Goal: Transaction & Acquisition: Purchase product/service

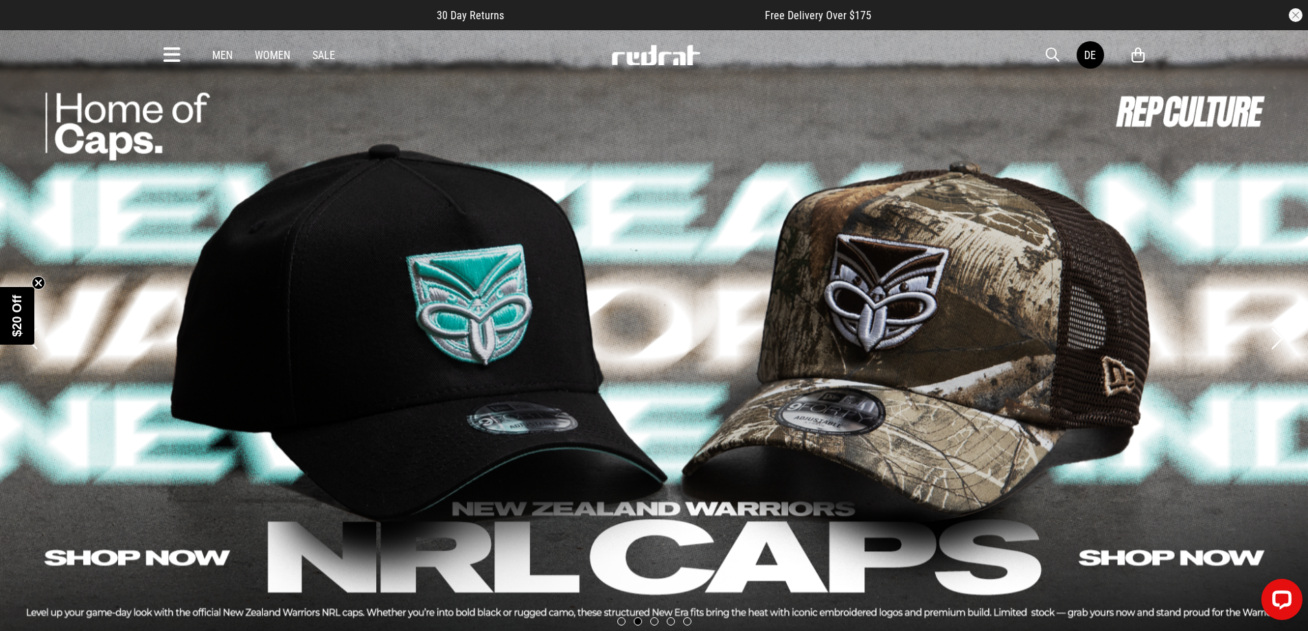
click at [179, 55] on icon at bounding box center [171, 55] width 17 height 23
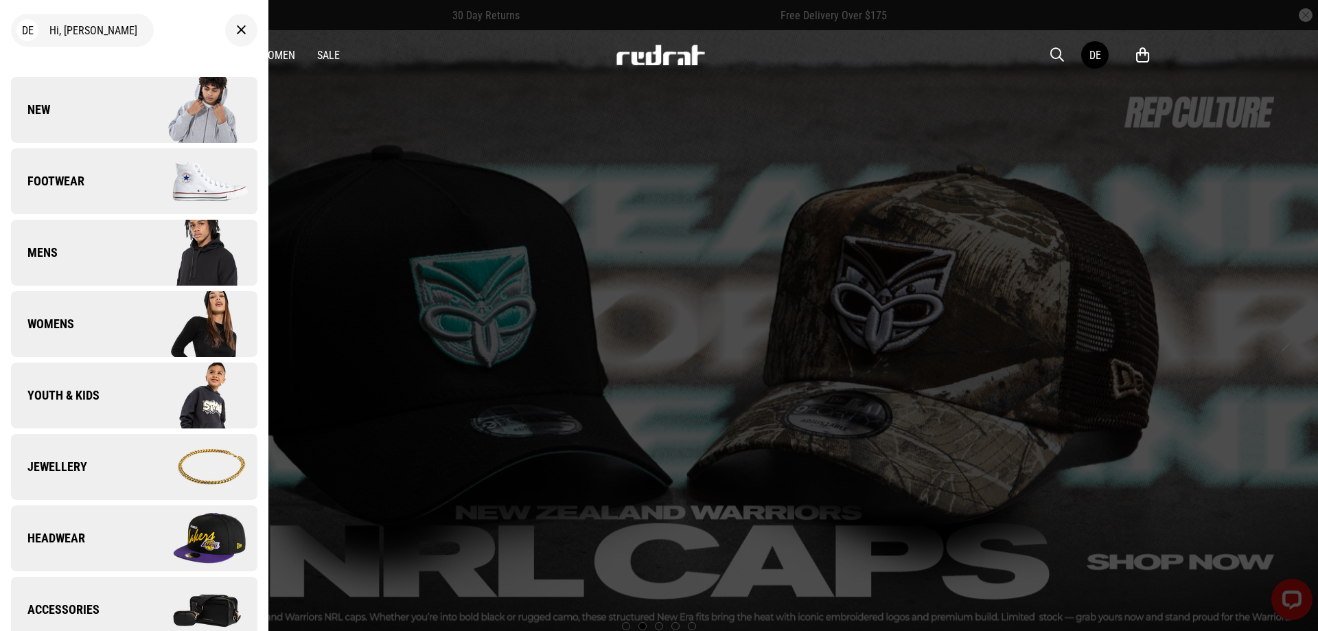
click at [124, 88] on link "New" at bounding box center [134, 110] width 246 height 66
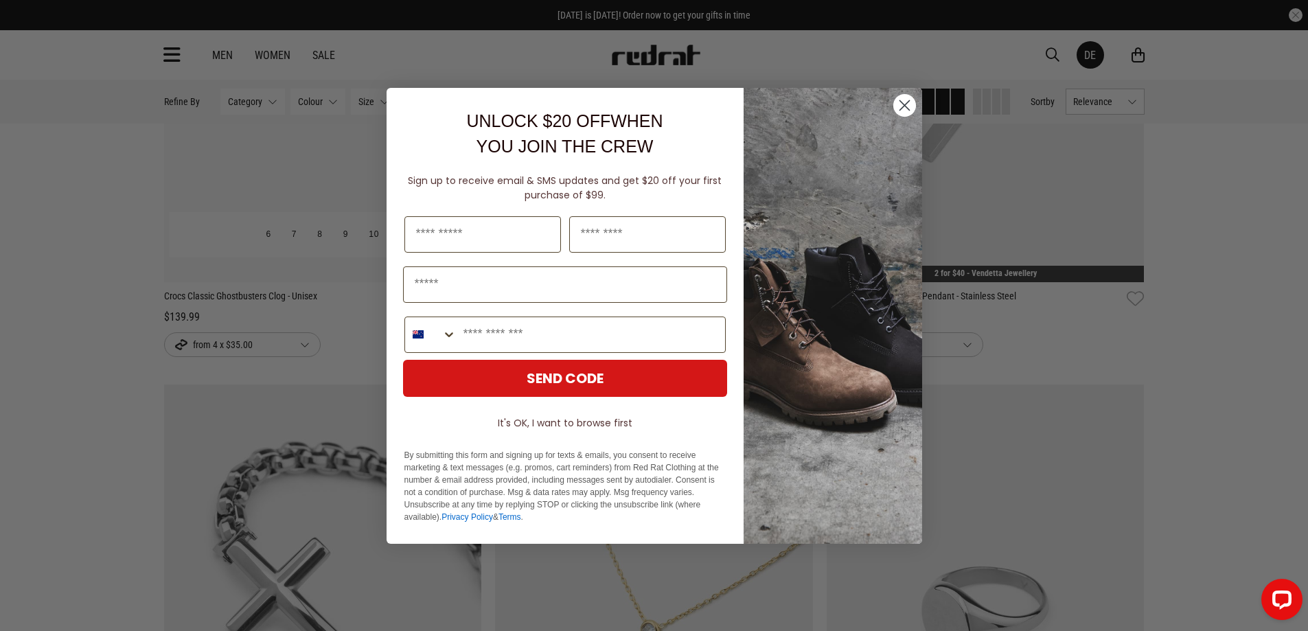
scroll to position [3296, 0]
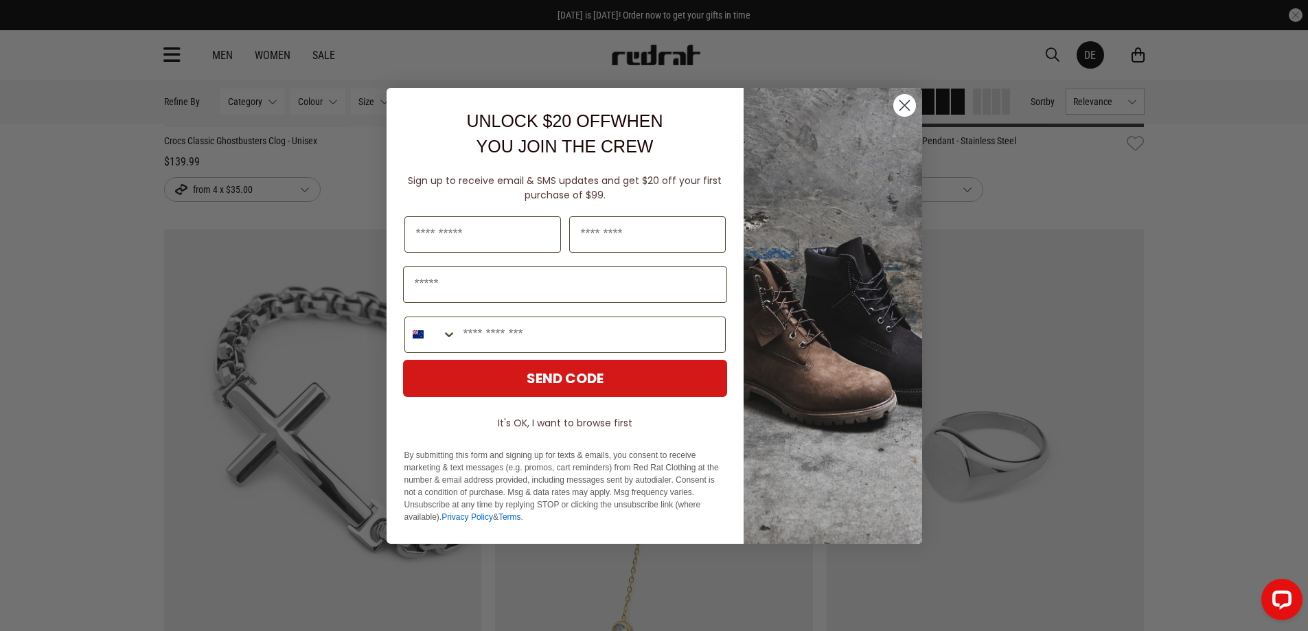
click at [906, 108] on circle "Close dialog" at bounding box center [904, 104] width 23 height 23
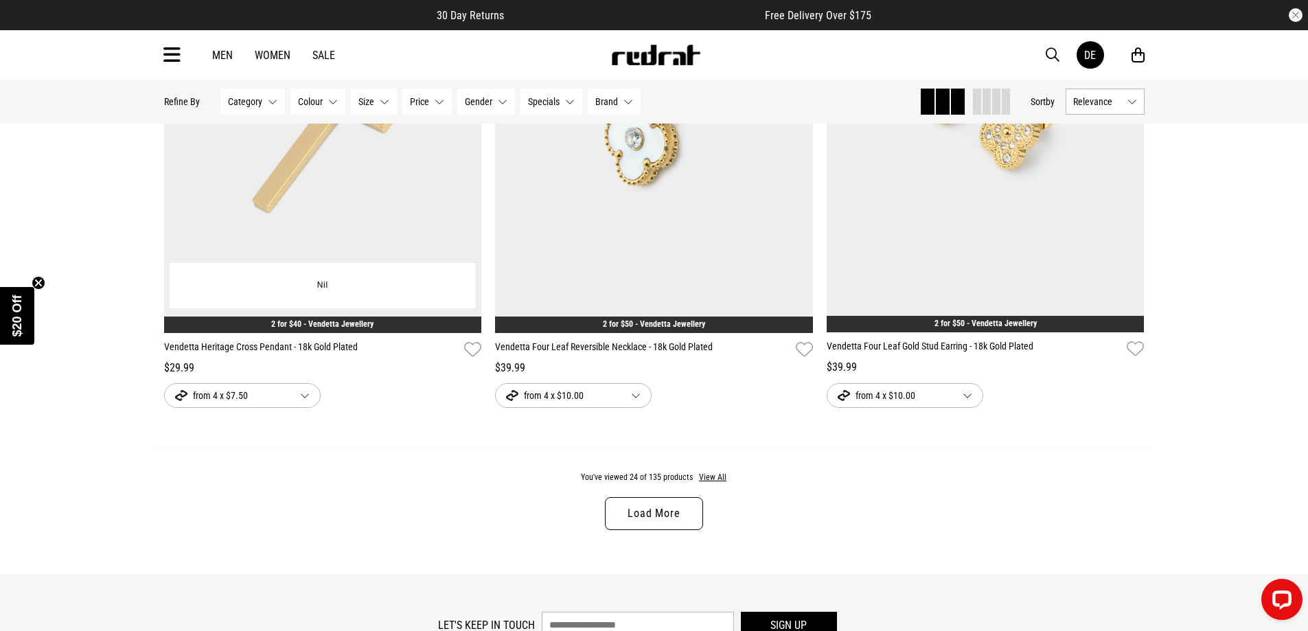
scroll to position [4394, 0]
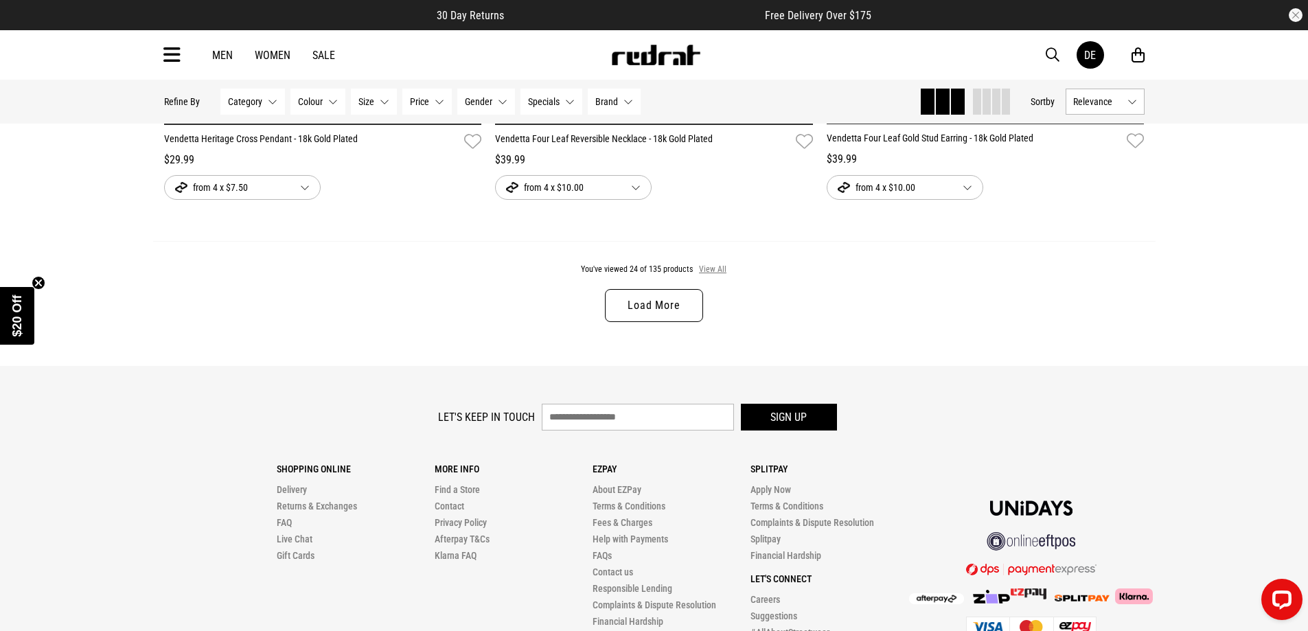
click at [708, 276] on button "View All" at bounding box center [712, 270] width 29 height 12
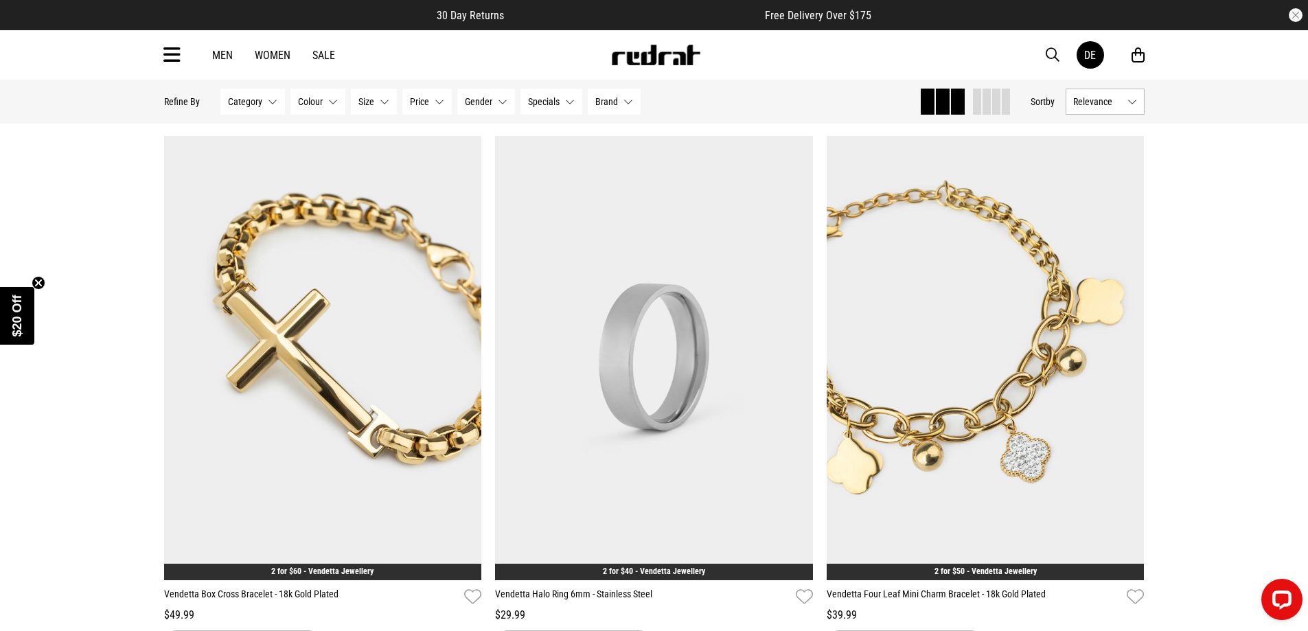
scroll to position [5127, 0]
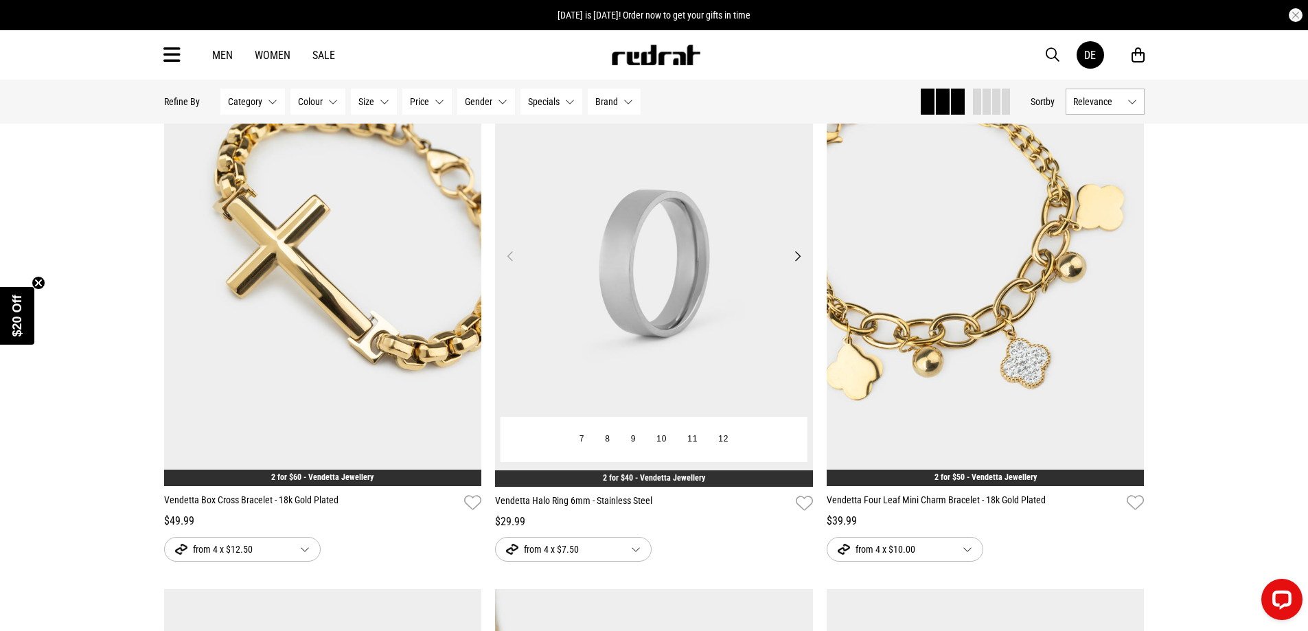
click at [796, 258] on button "Next" at bounding box center [797, 256] width 17 height 16
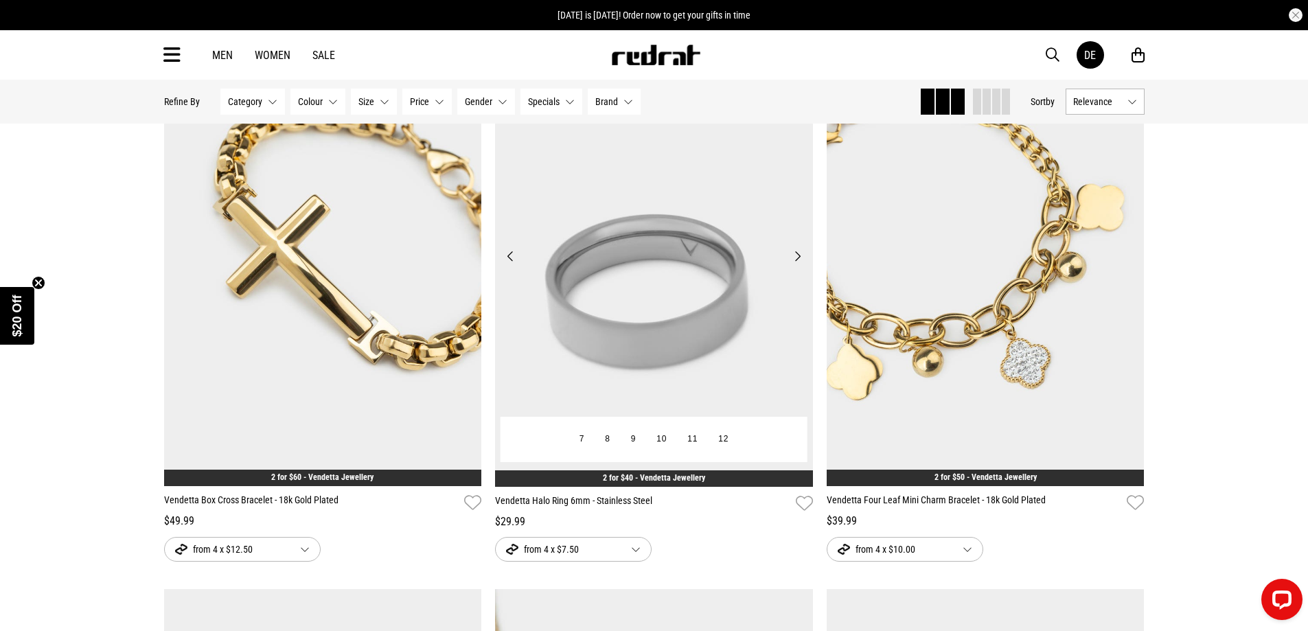
click at [797, 255] on button "Next" at bounding box center [797, 256] width 17 height 16
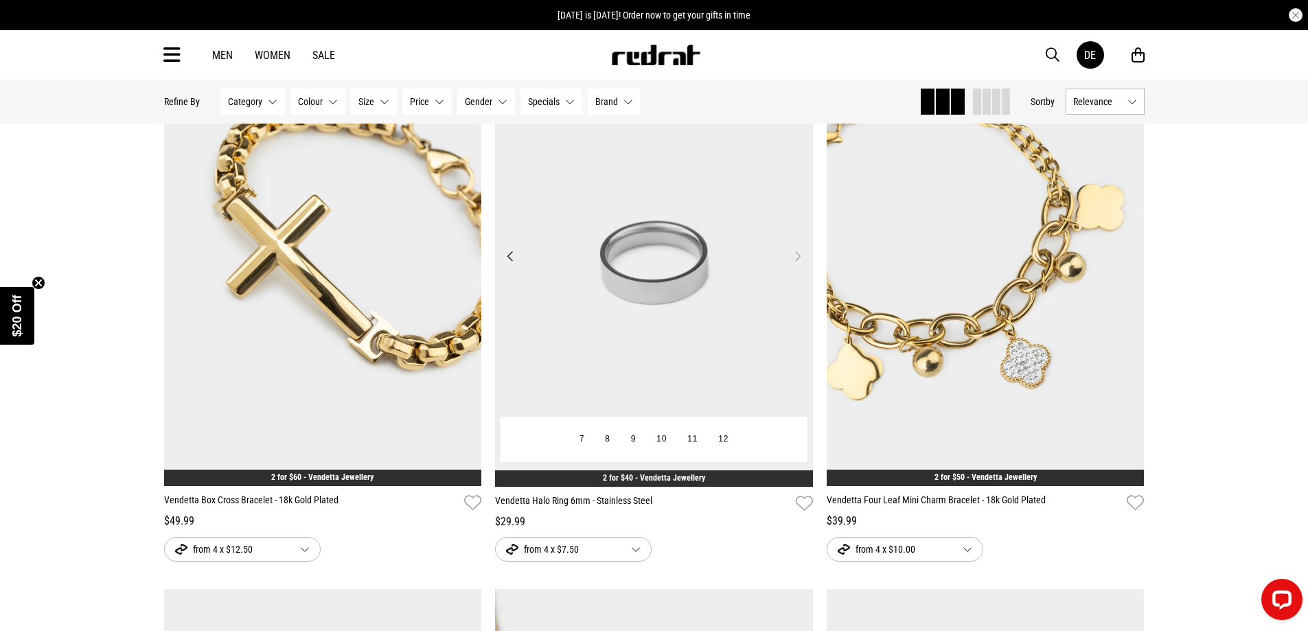
click at [797, 257] on button "Next" at bounding box center [797, 256] width 17 height 16
click at [795, 264] on button "Next" at bounding box center [797, 256] width 17 height 16
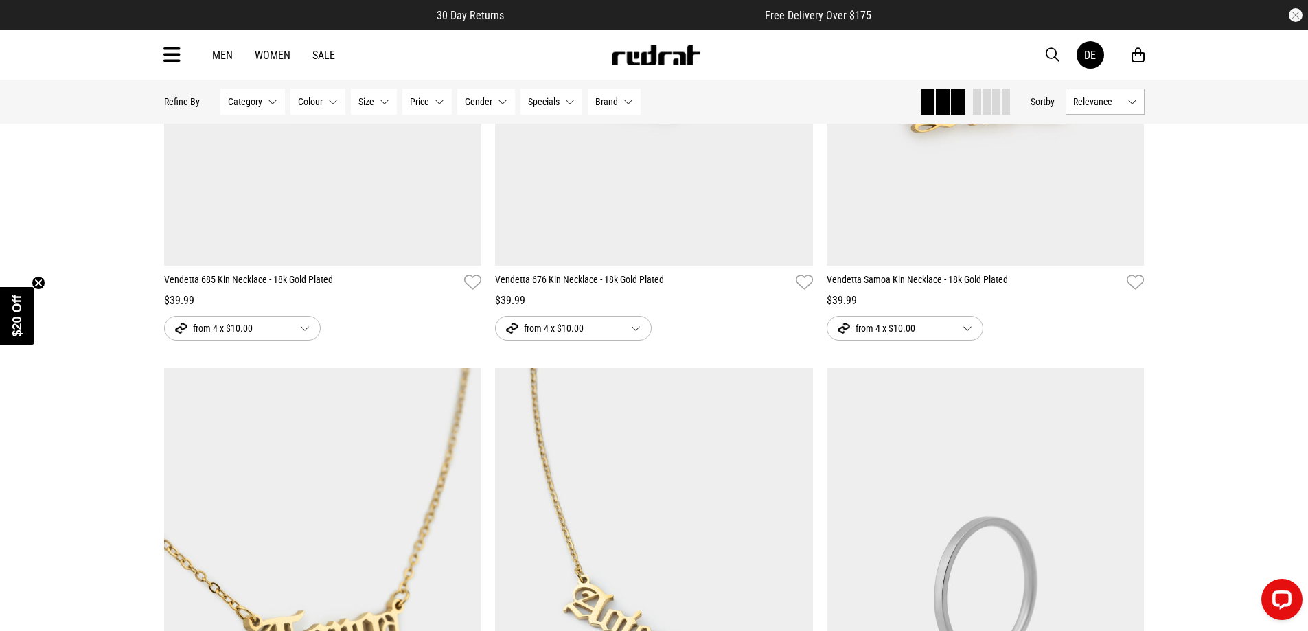
scroll to position [6225, 0]
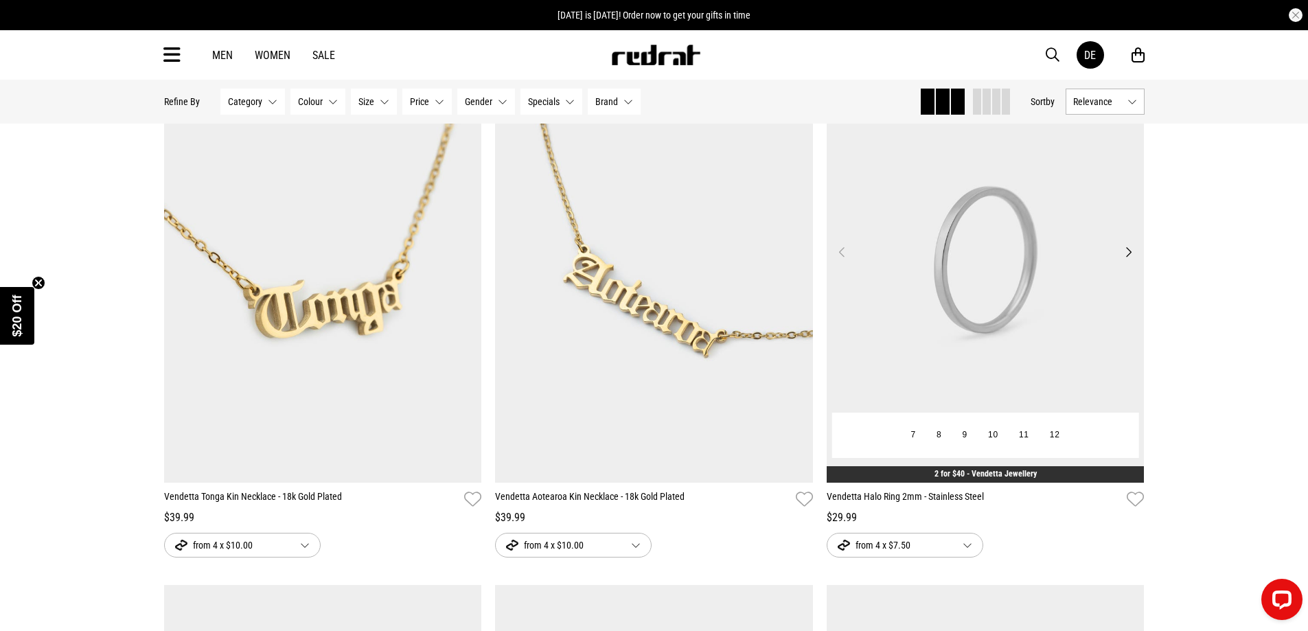
click at [1026, 224] on img at bounding box center [986, 260] width 318 height 445
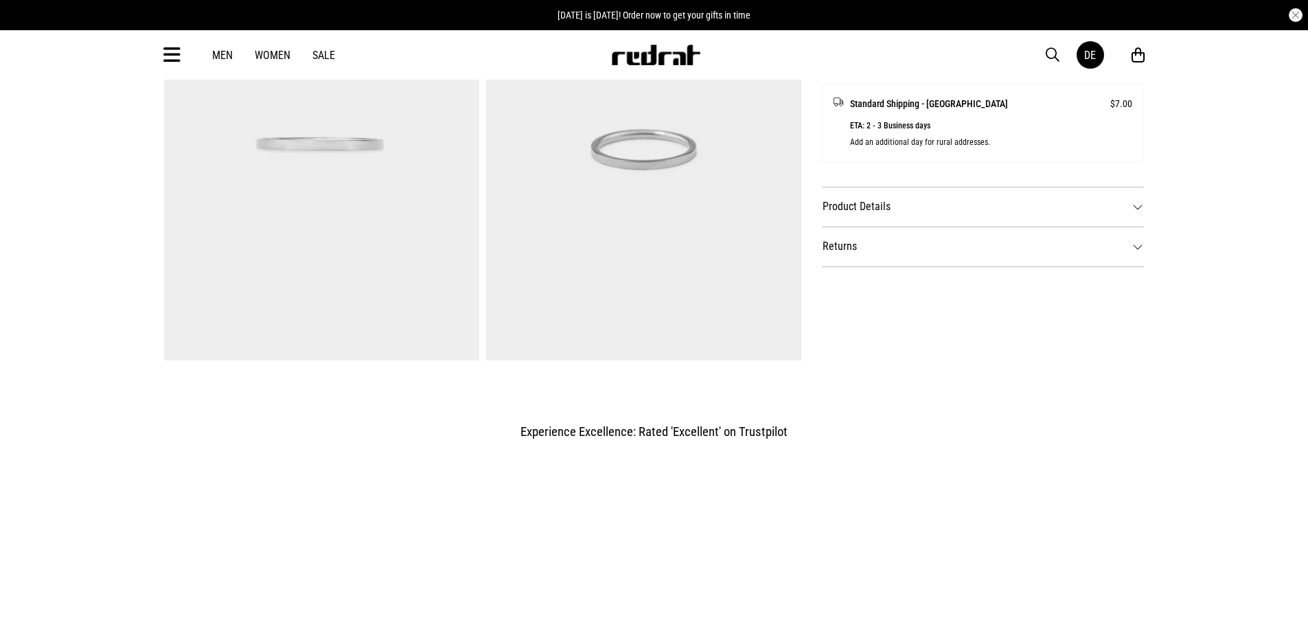
scroll to position [641, 0]
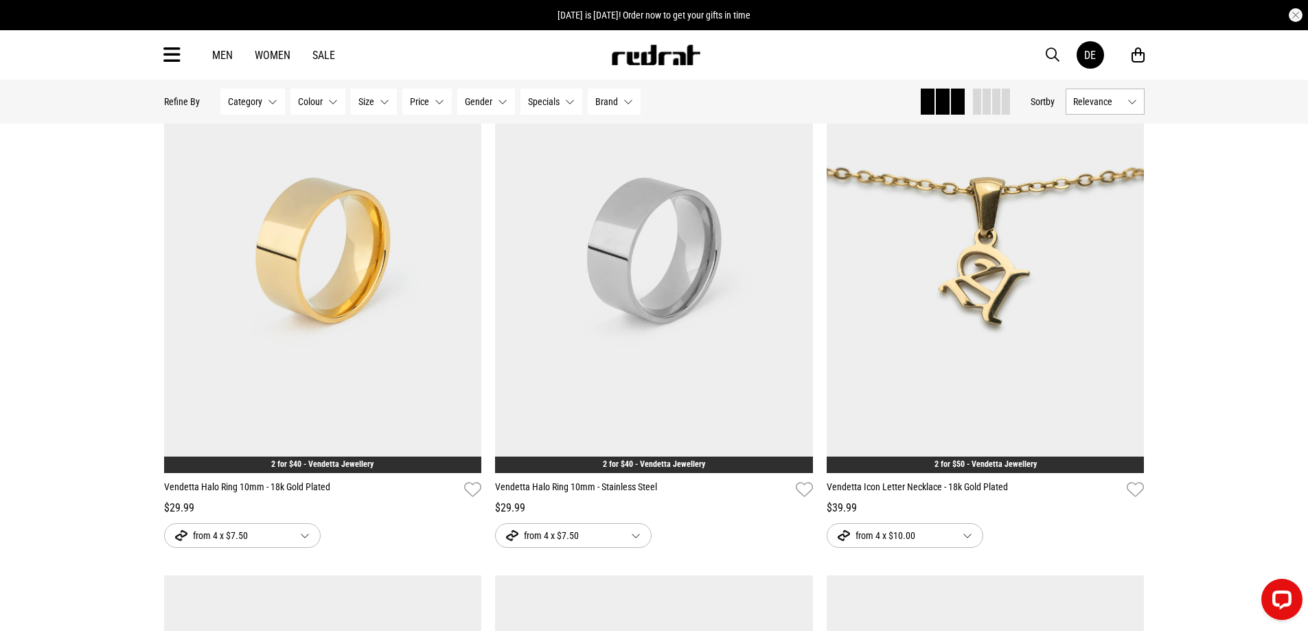
scroll to position [3029, 0]
